Goal: Information Seeking & Learning: Learn about a topic

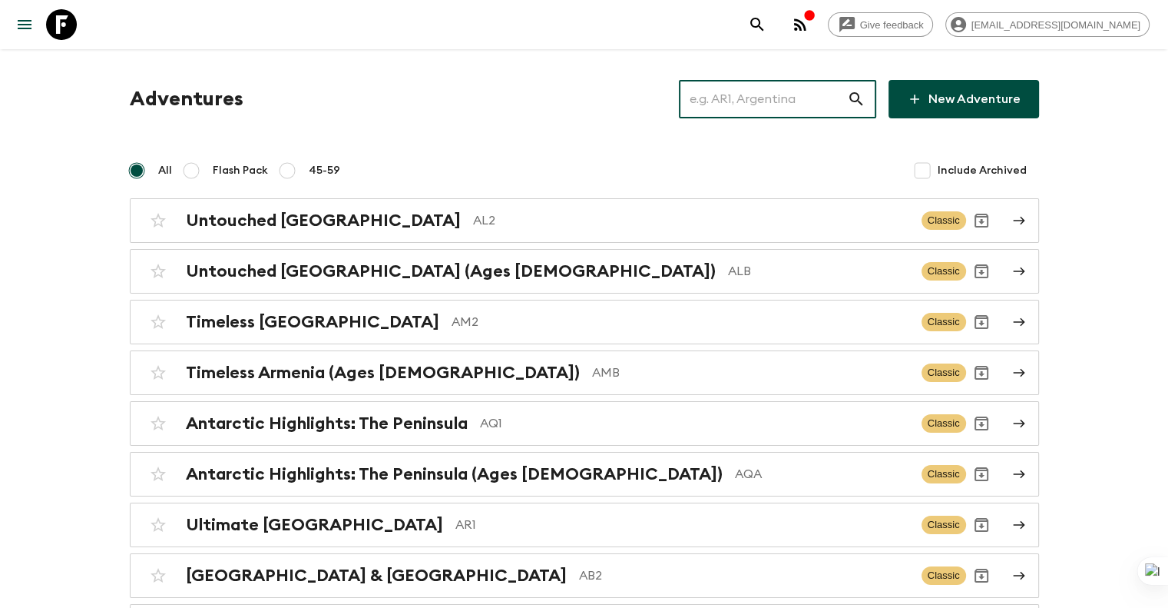
click at [817, 94] on input "text" at bounding box center [763, 99] width 168 height 43
paste input "TZ2_[DATE]"
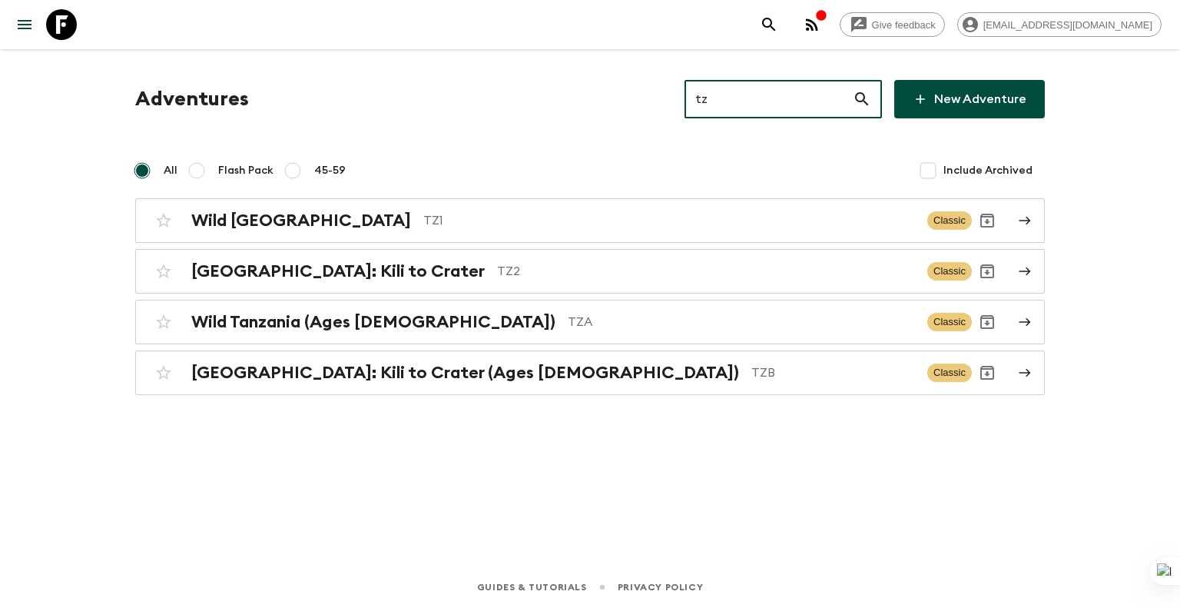
type input "t"
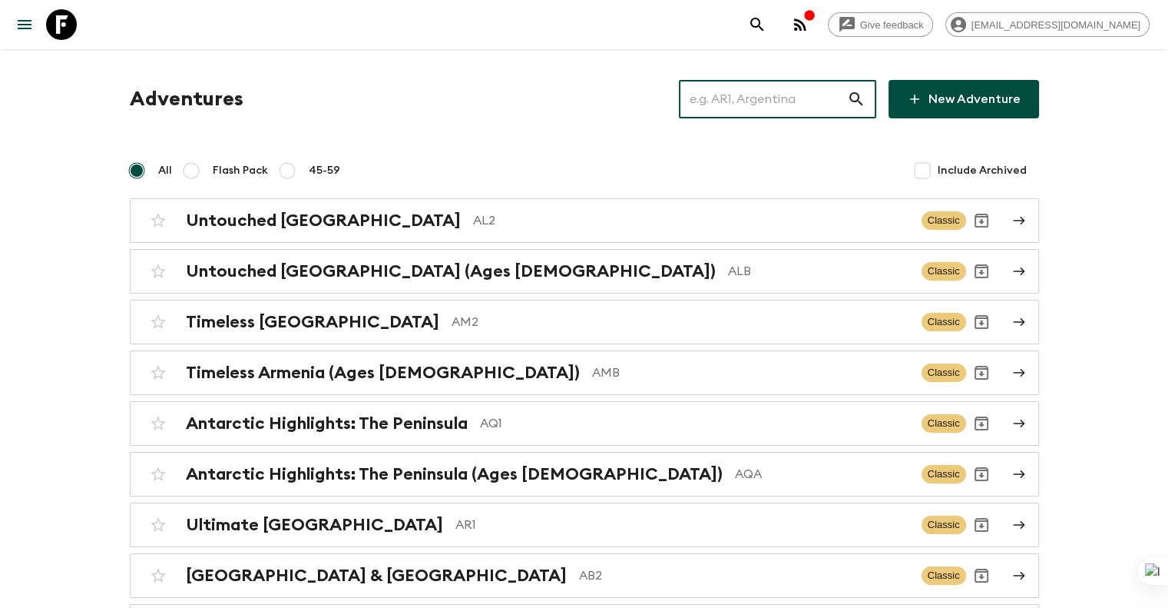
paste input "TZ2_[DATE]"
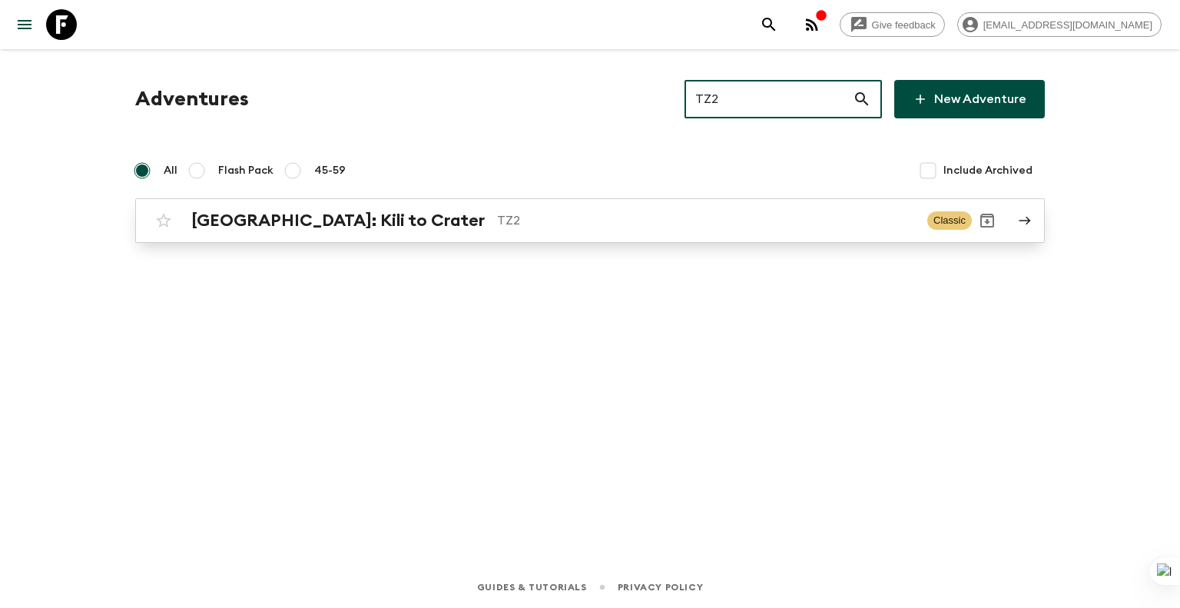
type input "TZ2"
click at [594, 220] on p "TZ2" at bounding box center [706, 220] width 418 height 18
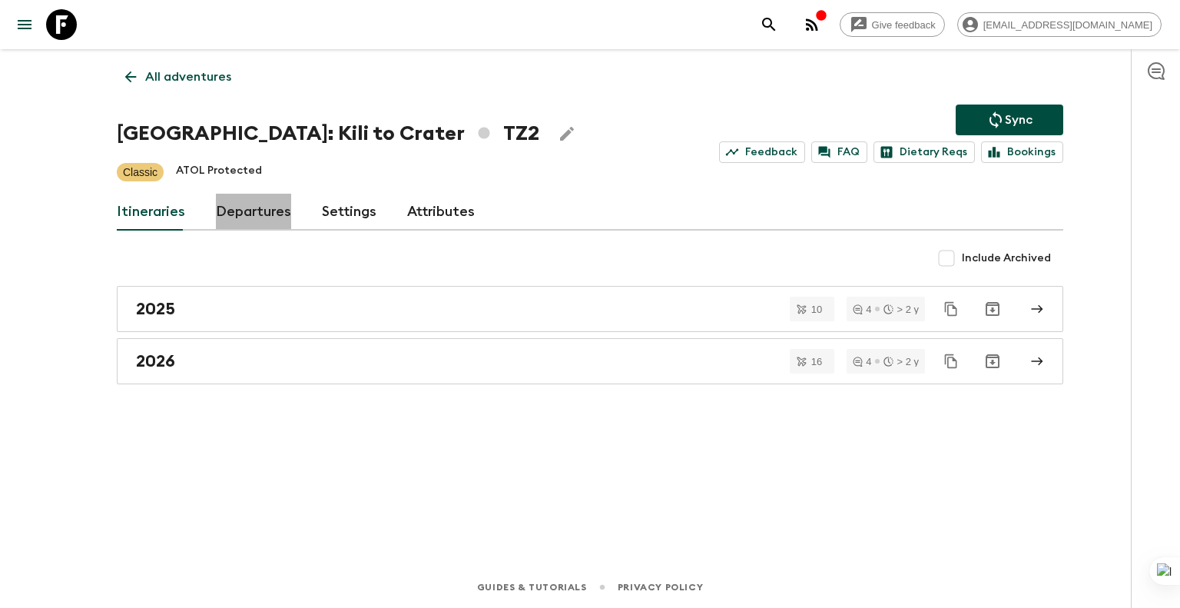
click at [251, 217] on link "Departures" at bounding box center [253, 212] width 75 height 37
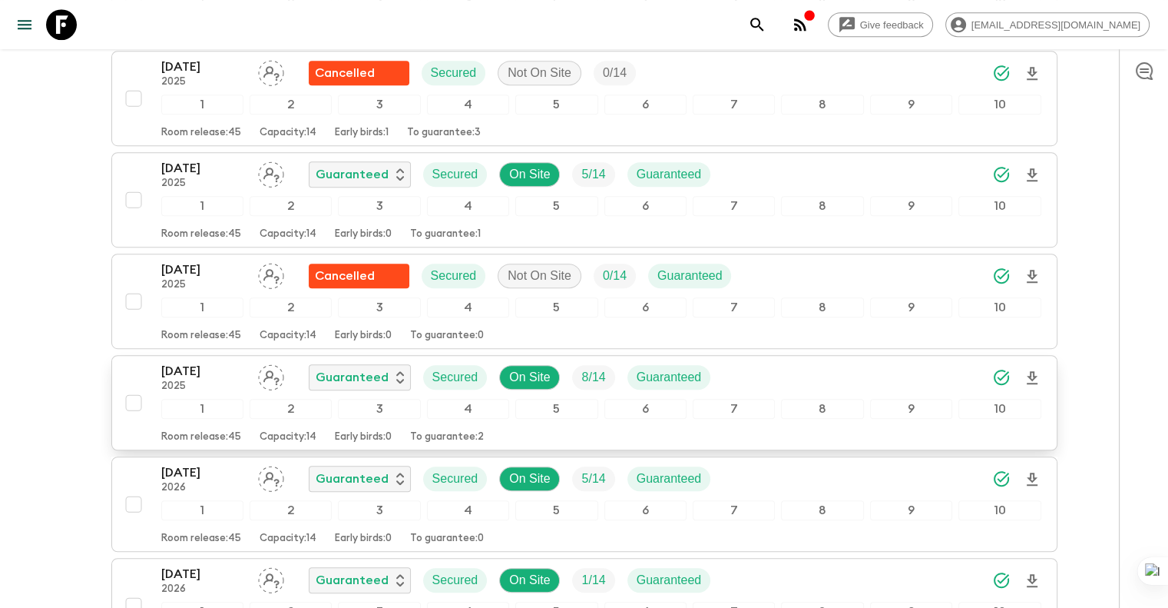
scroll to position [998, 0]
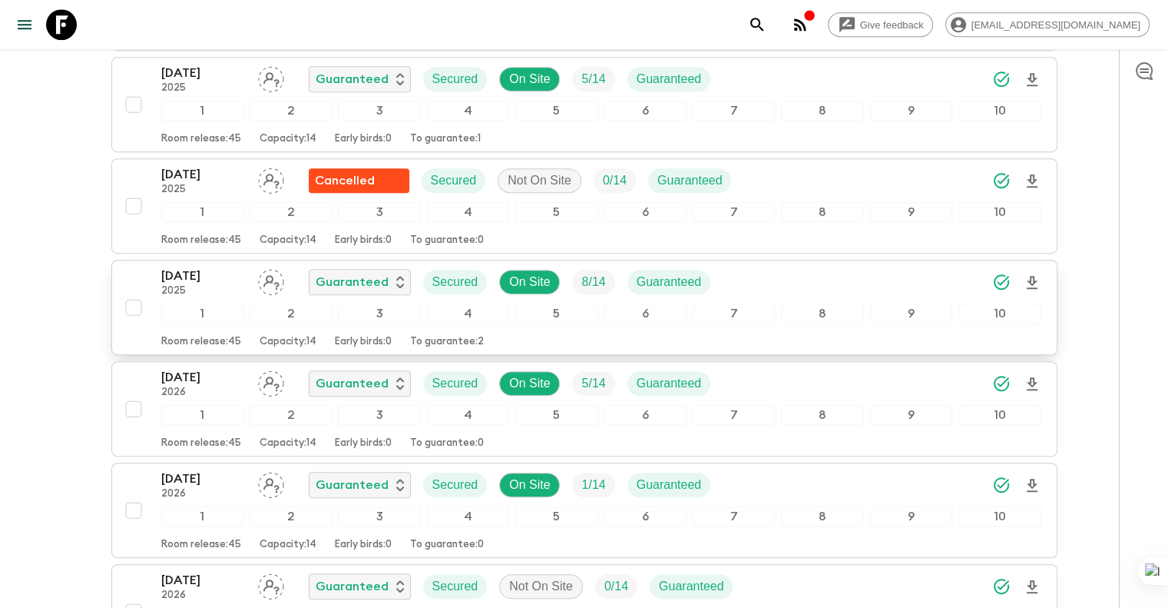
click at [156, 278] on div "[DATE] 2025 Guaranteed Secured On Site 8 / 14 Guaranteed 1 2 3 4 5 6 7 8 9 10 R…" at bounding box center [579, 307] width 923 height 81
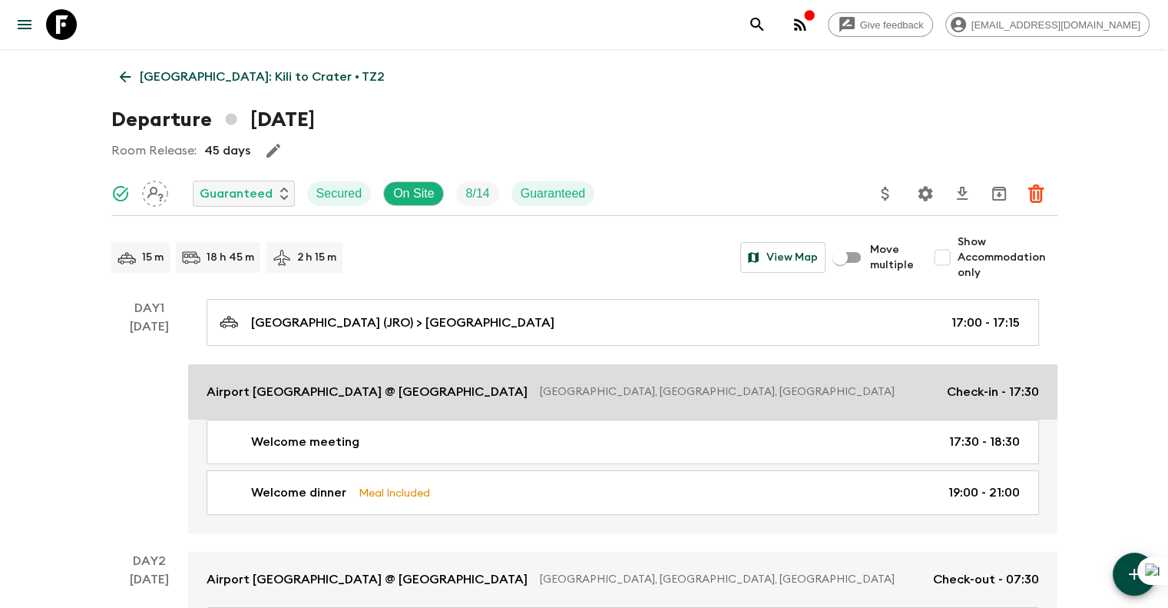
click at [567, 384] on p "[GEOGRAPHIC_DATA], [GEOGRAPHIC_DATA], [GEOGRAPHIC_DATA]" at bounding box center [737, 391] width 395 height 15
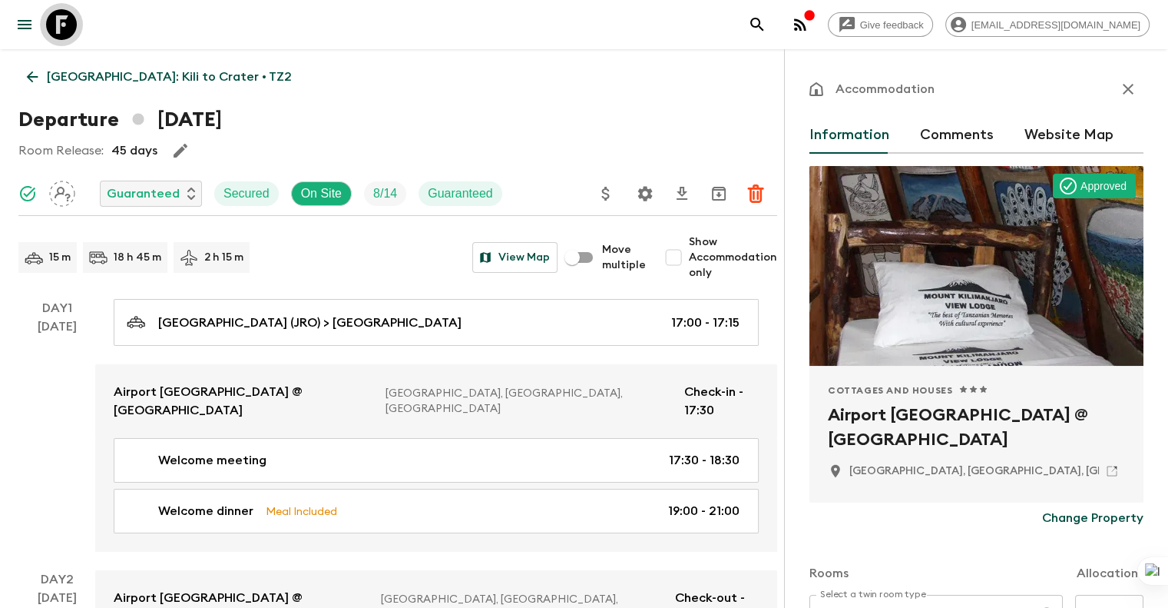
click at [66, 35] on icon at bounding box center [61, 24] width 31 height 31
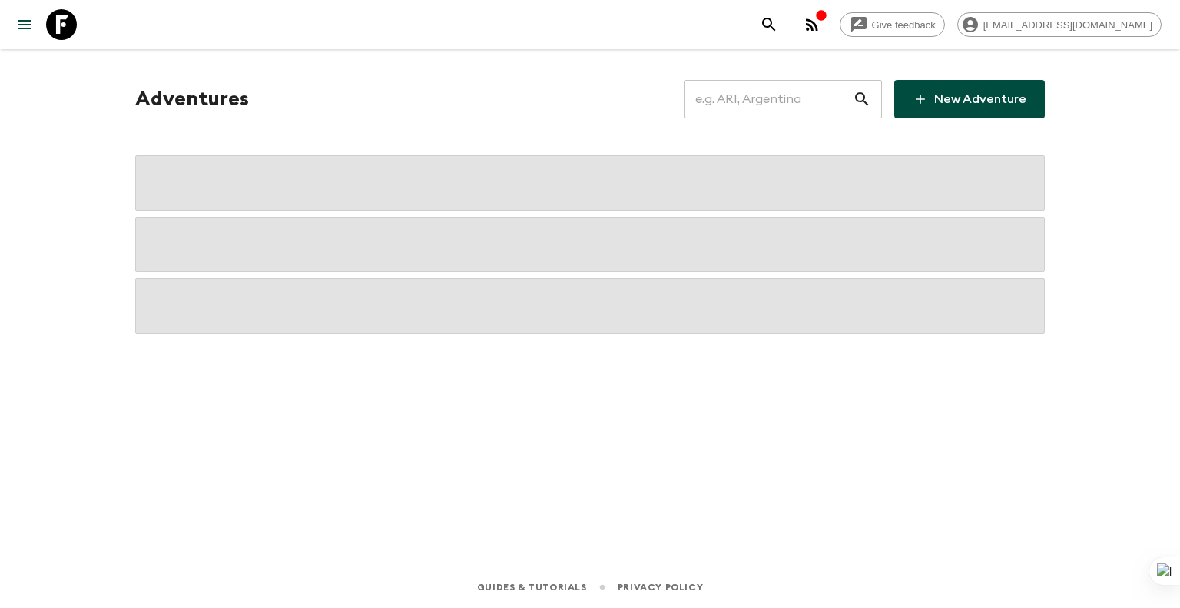
click at [763, 106] on input "text" at bounding box center [768, 99] width 168 height 43
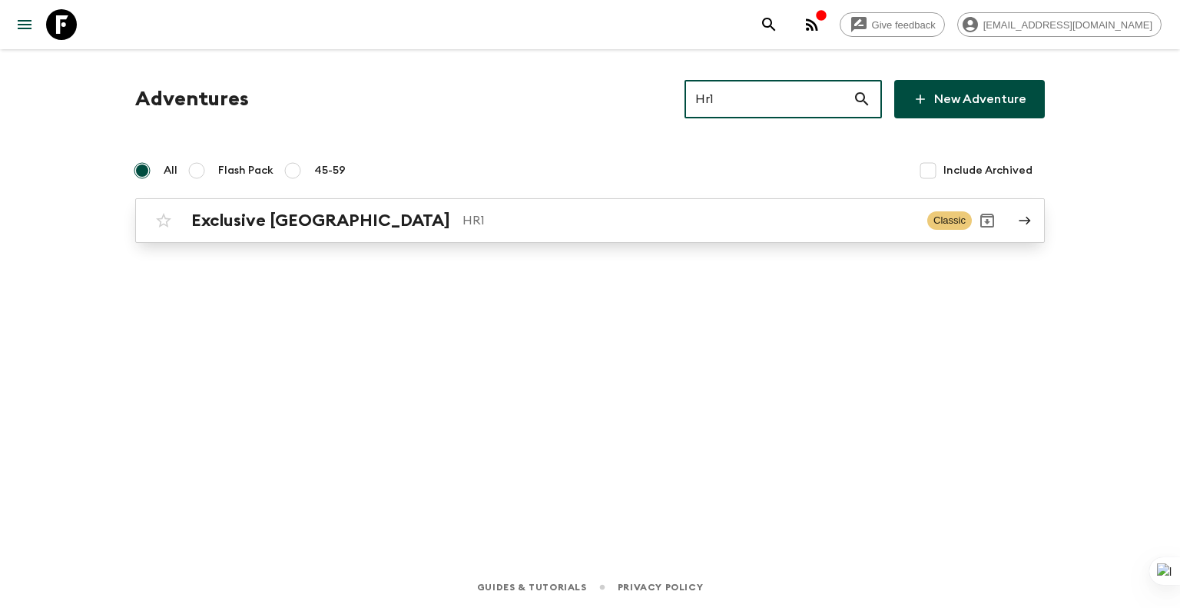
type input "Hr1"
click at [657, 212] on p "HR1" at bounding box center [688, 220] width 452 height 18
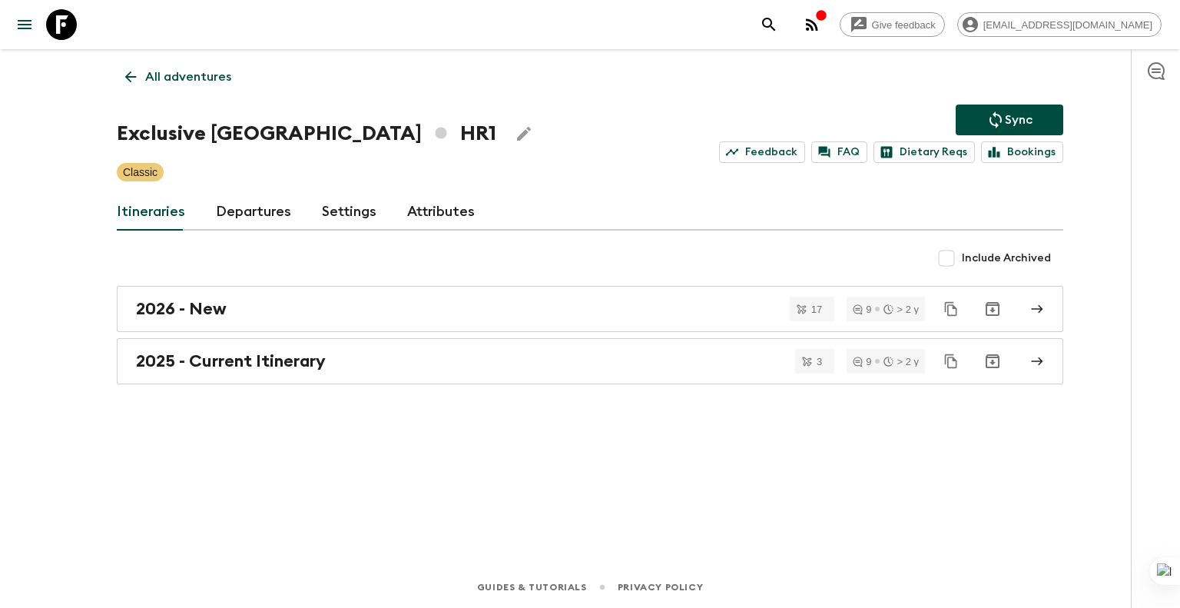
click at [240, 214] on link "Departures" at bounding box center [253, 212] width 75 height 37
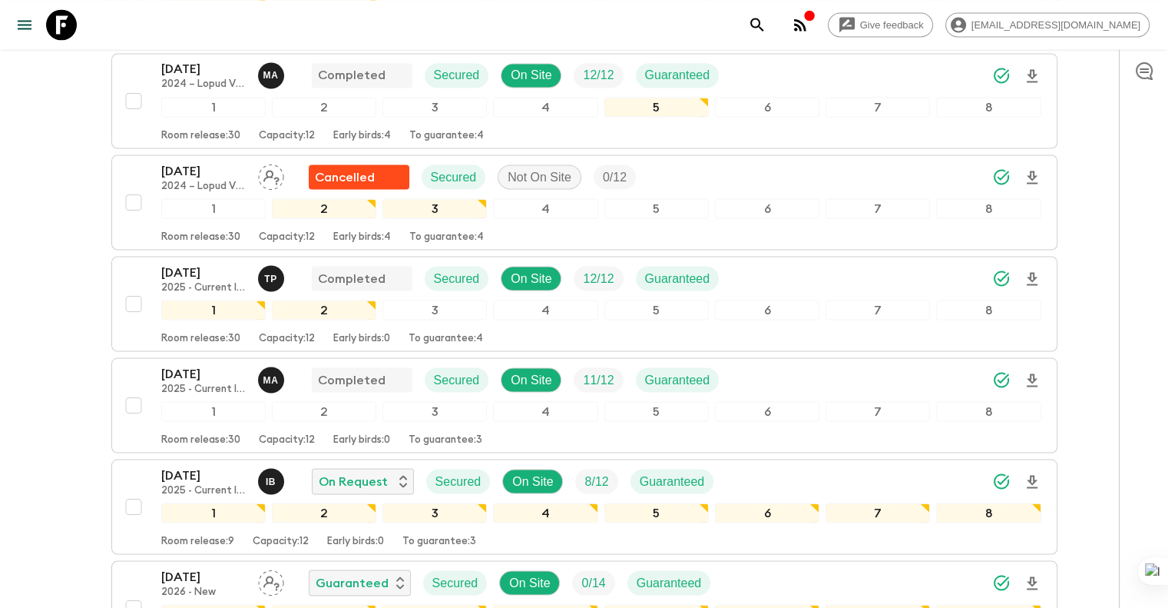
scroll to position [2688, 0]
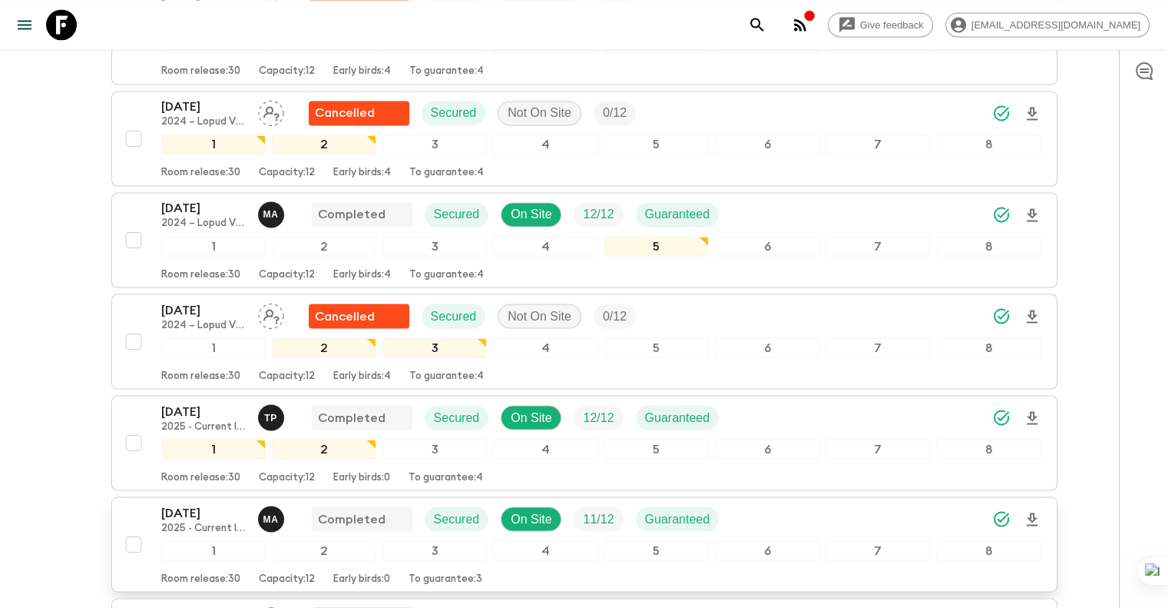
click at [156, 504] on div "[DATE] 2025 - Current Itinerary M A Completed Secured On Site 11 / 12 Guarantee…" at bounding box center [579, 543] width 923 height 81
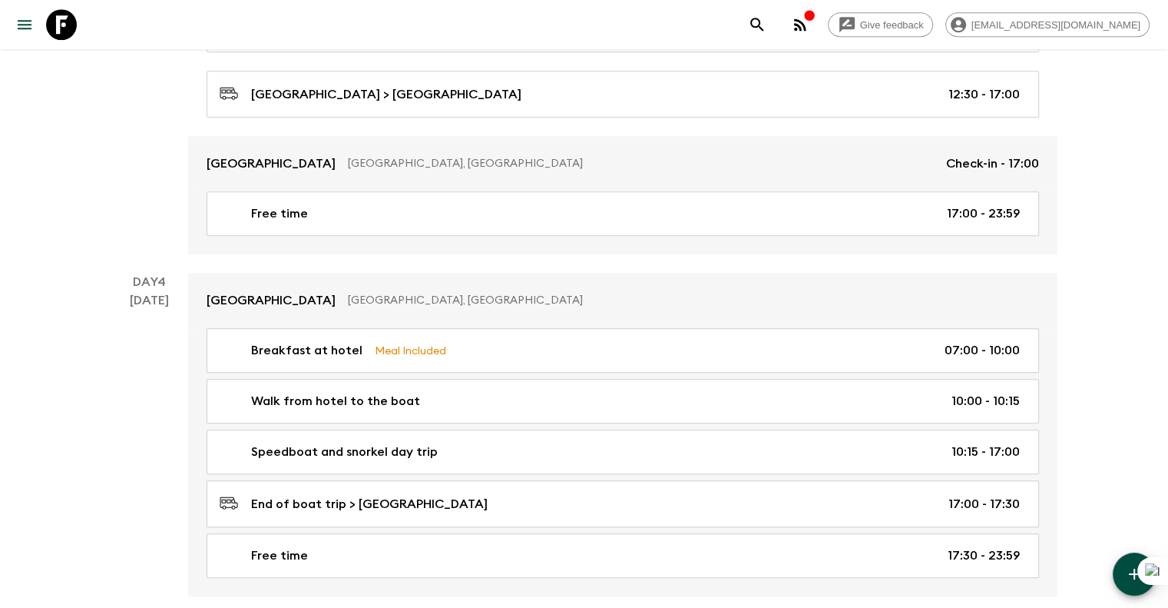
scroll to position [1382, 0]
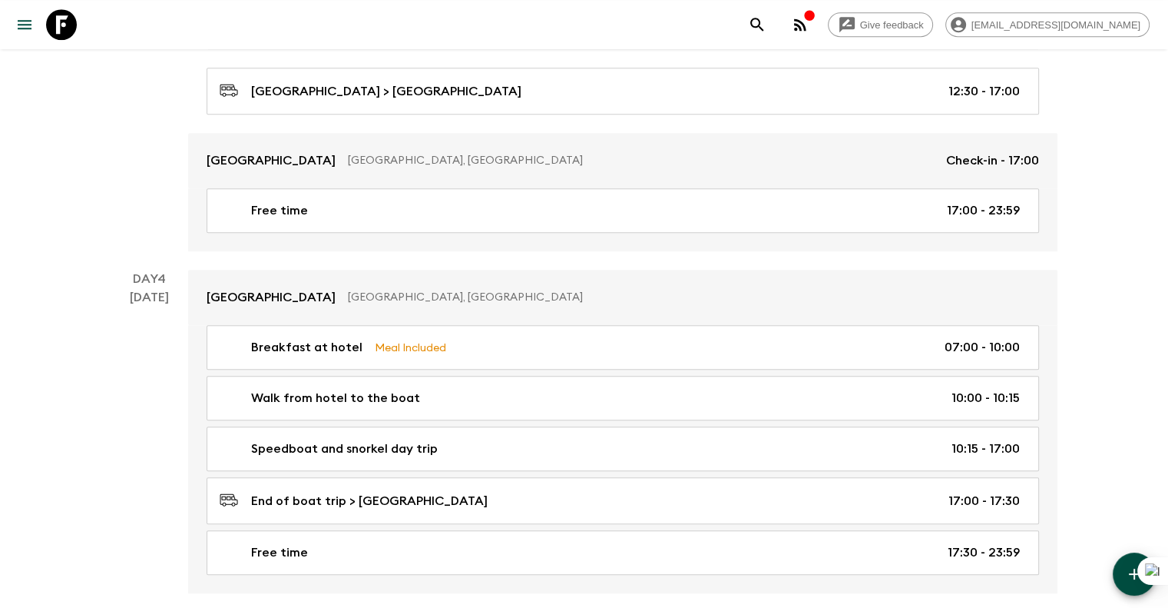
click at [78, 403] on div "Give feedback [EMAIL_ADDRESS][DOMAIN_NAME] Exclusive [GEOGRAPHIC_DATA] • HR1 De…" at bounding box center [584, 556] width 1168 height 3876
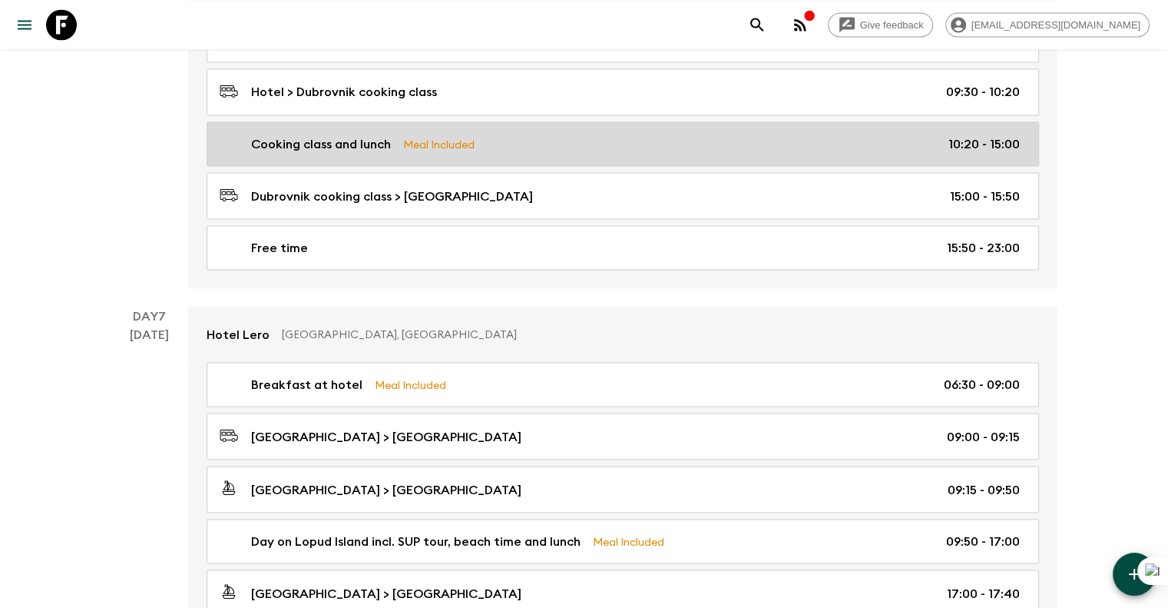
scroll to position [2842, 0]
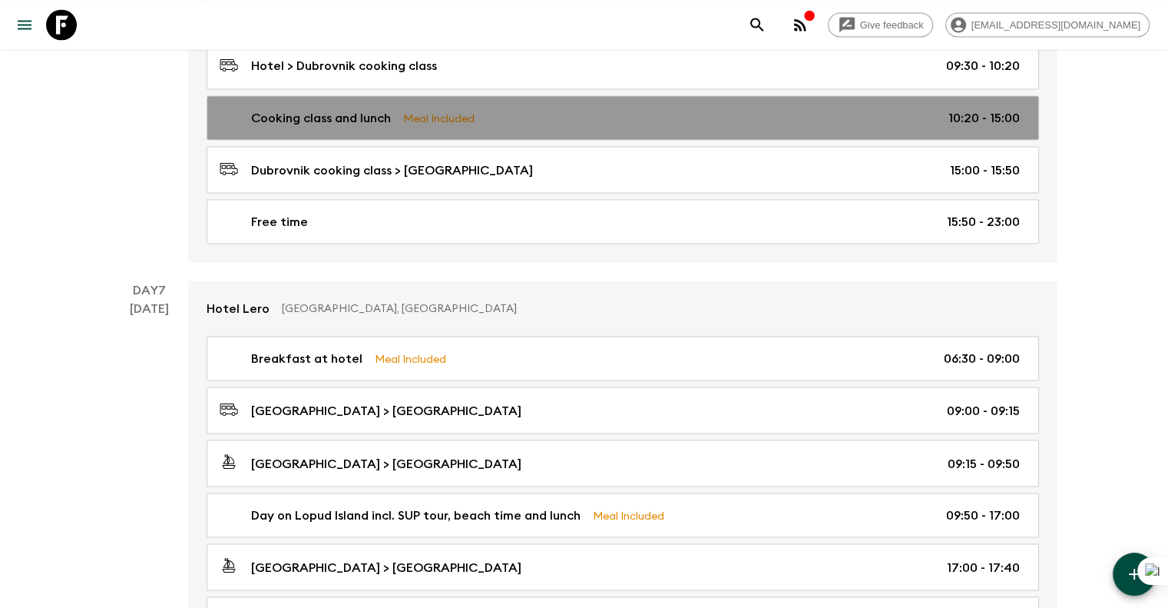
click at [637, 118] on link "Cooking class and lunch Meal Included 10:20 - 15:00" at bounding box center [623, 117] width 833 height 45
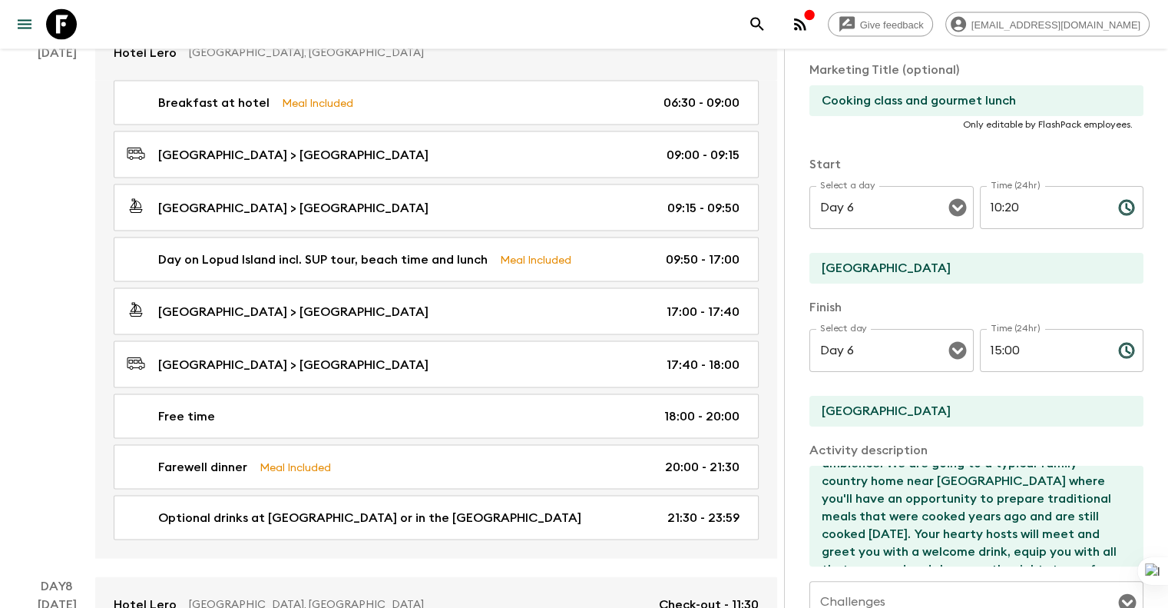
scroll to position [3275, 0]
